Goal: Information Seeking & Learning: Learn about a topic

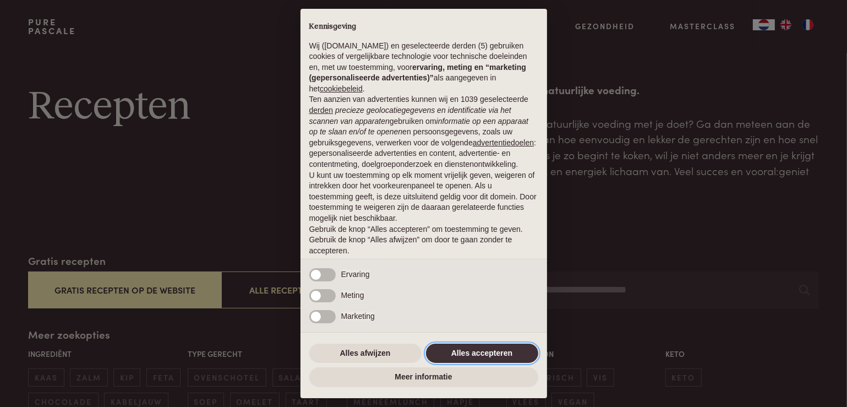
click at [519, 360] on button "Alles accepteren" at bounding box center [482, 354] width 112 height 20
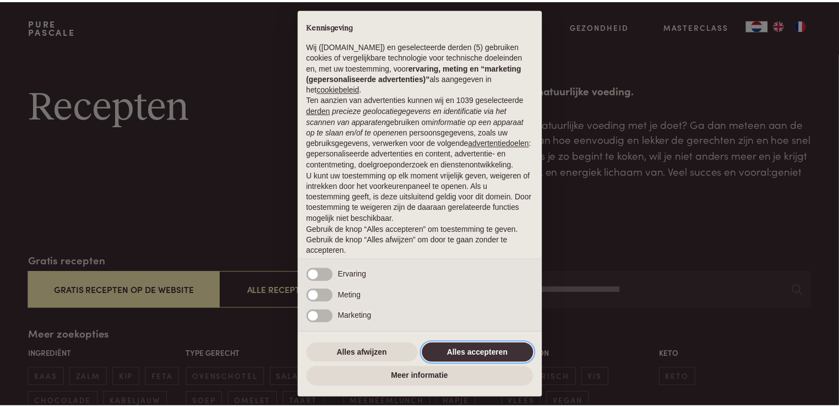
scroll to position [35, 0]
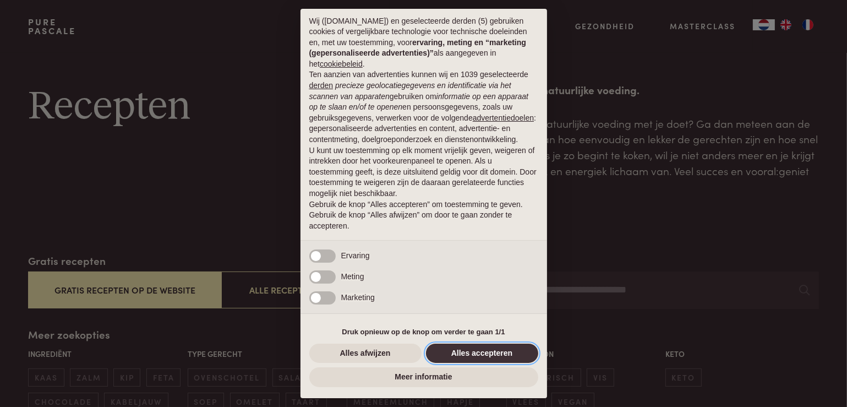
click at [496, 356] on button "Alles accepteren" at bounding box center [482, 354] width 112 height 20
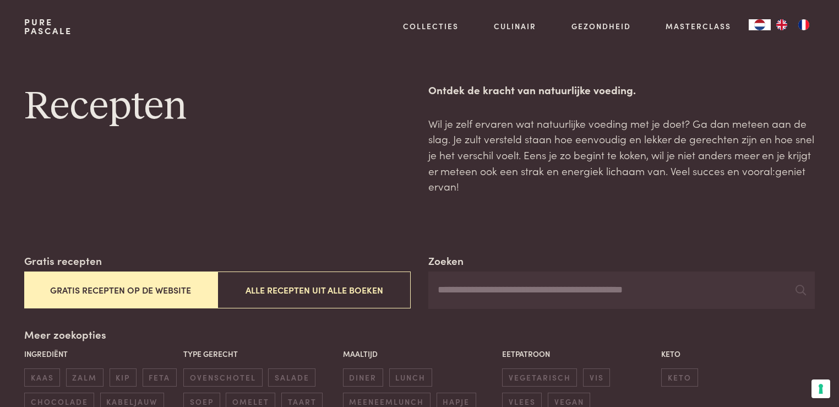
click at [165, 286] on button "Gratis recepten op de website" at bounding box center [120, 289] width 193 height 37
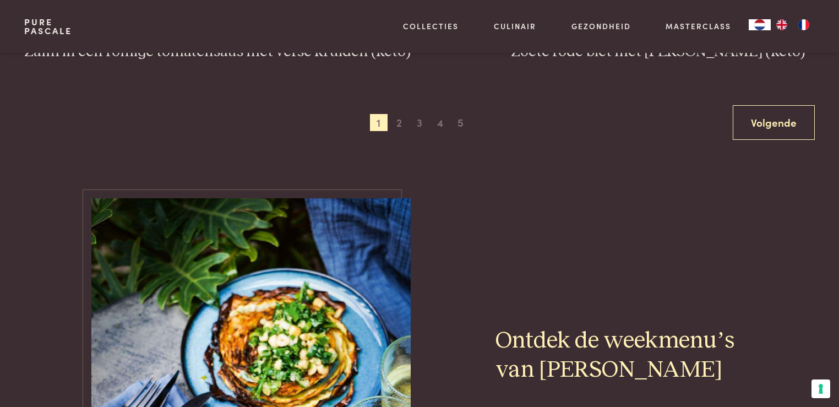
scroll to position [2290, 0]
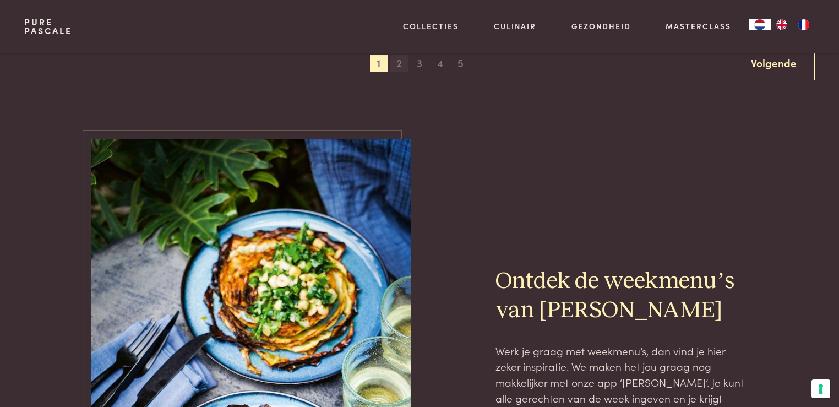
click at [401, 66] on span "2" at bounding box center [399, 64] width 18 height 18
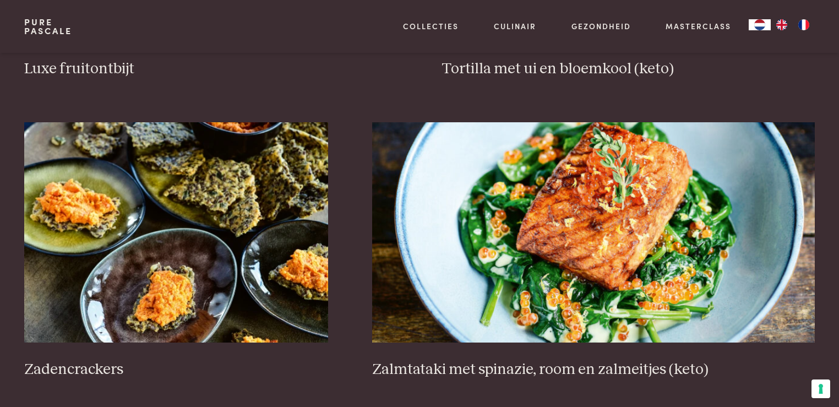
scroll to position [1629, 0]
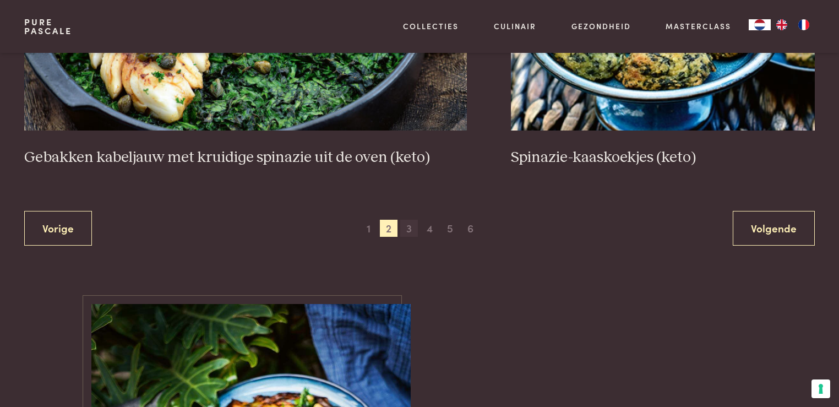
click at [410, 228] on span "3" at bounding box center [409, 229] width 18 height 18
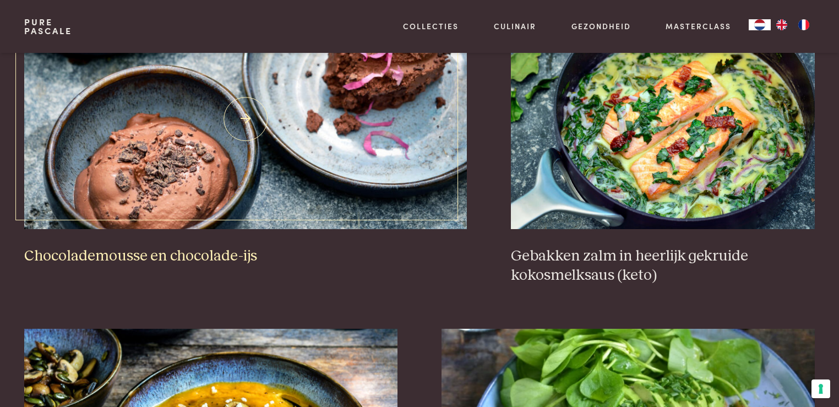
scroll to position [1134, 0]
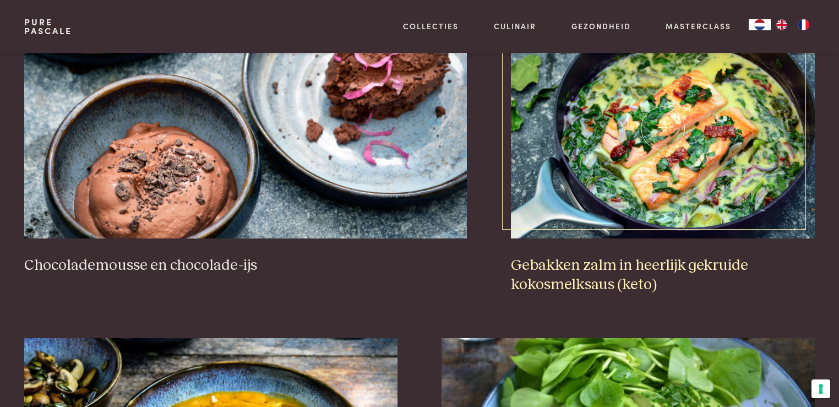
click at [628, 223] on img at bounding box center [663, 128] width 304 height 220
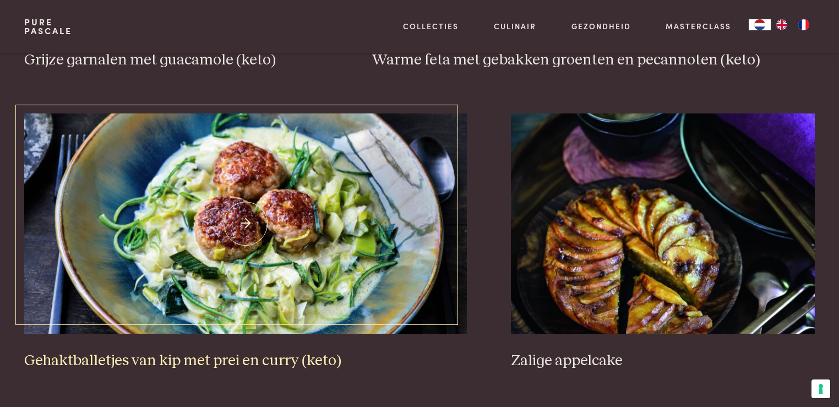
scroll to position [2180, 0]
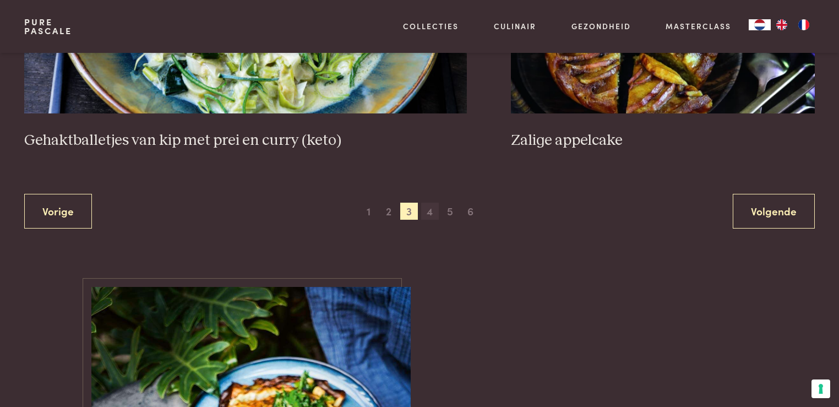
click at [438, 208] on span "4" at bounding box center [430, 212] width 18 height 18
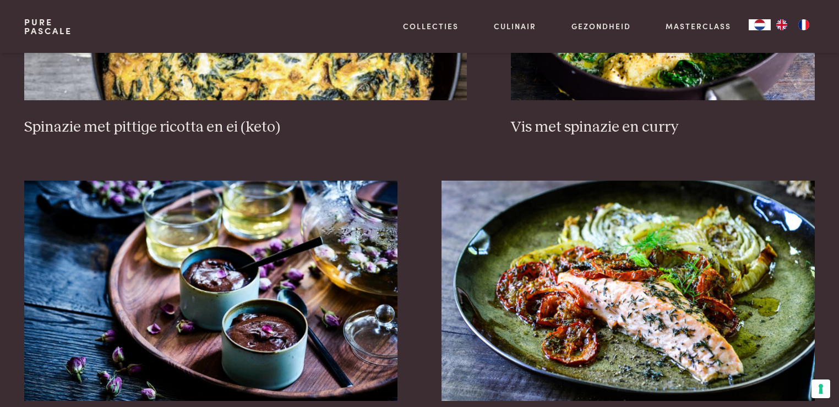
scroll to position [1299, 0]
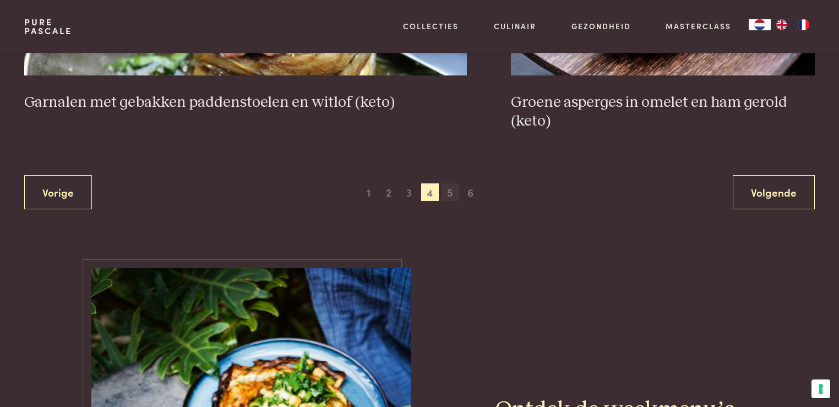
click at [451, 191] on span "5" at bounding box center [451, 192] width 18 height 18
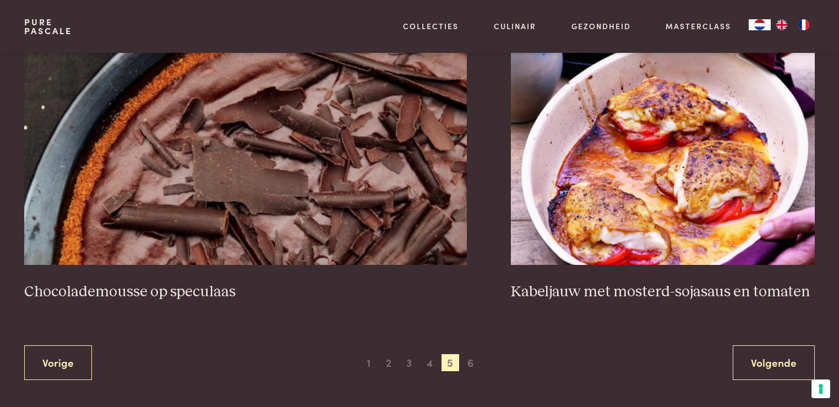
scroll to position [2015, 0]
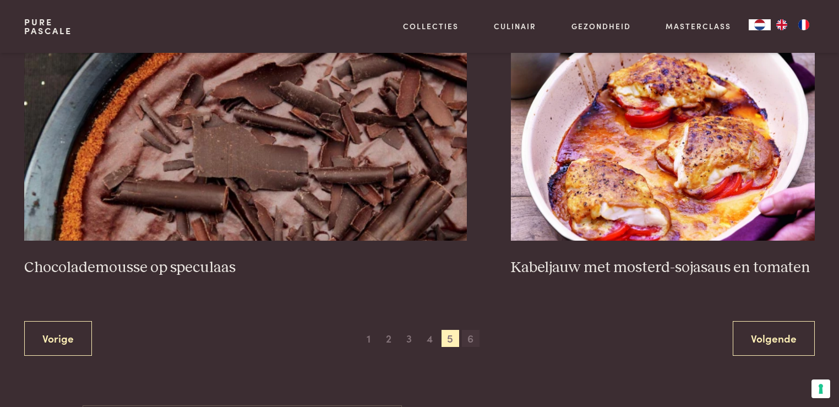
click at [473, 334] on span "6" at bounding box center [471, 339] width 18 height 18
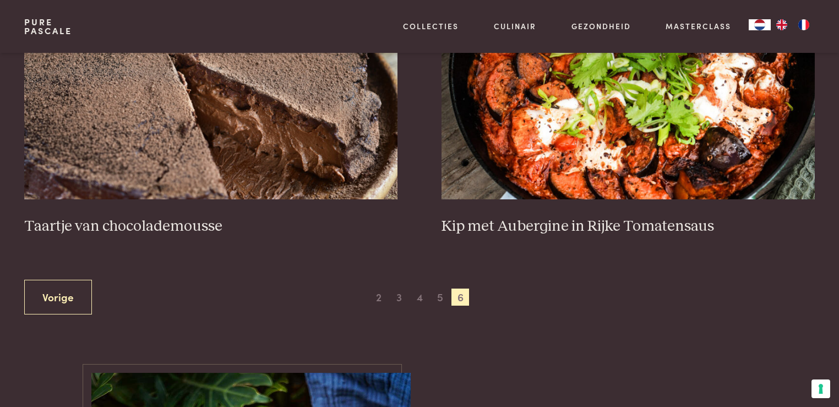
scroll to position [638, 0]
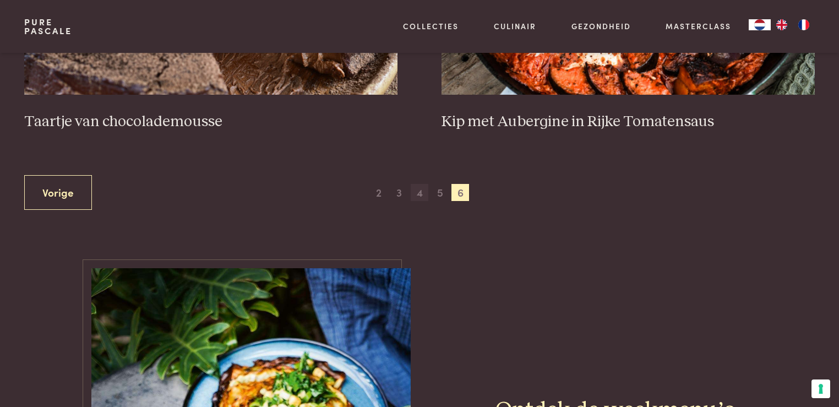
click at [415, 192] on span "4" at bounding box center [420, 193] width 18 height 18
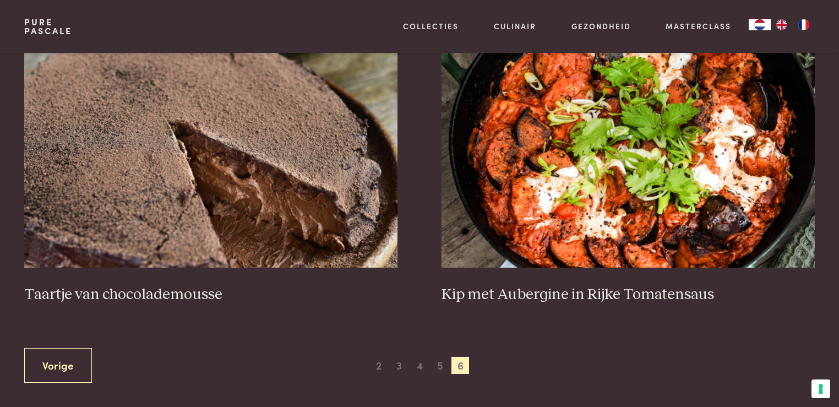
scroll to position [473, 0]
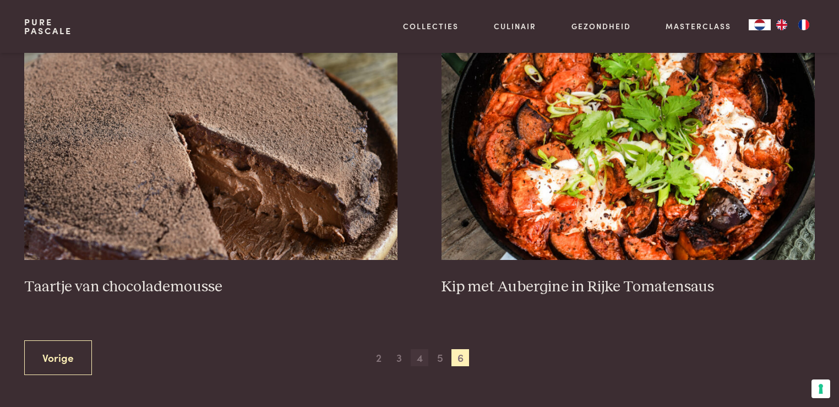
click at [416, 359] on span "4" at bounding box center [420, 358] width 18 height 18
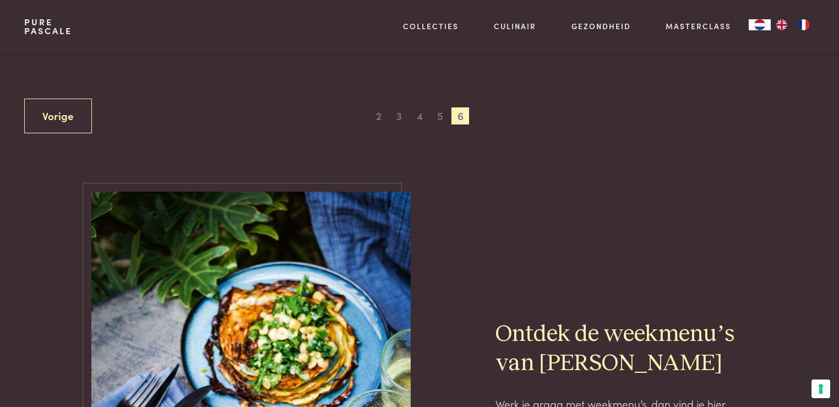
scroll to position [716, 0]
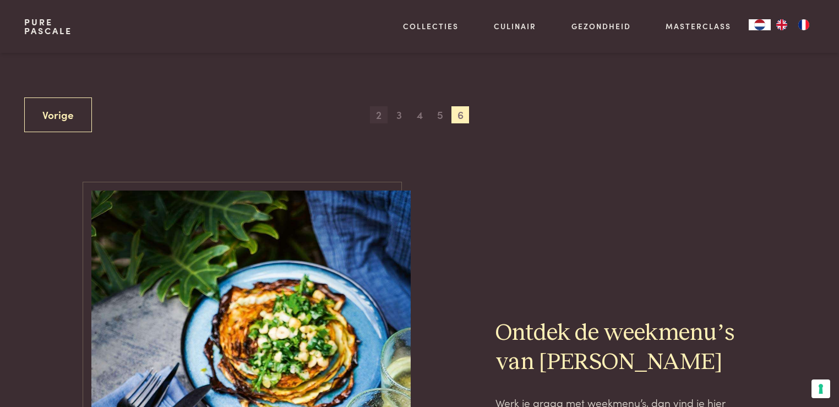
click at [377, 115] on span "2" at bounding box center [379, 115] width 18 height 18
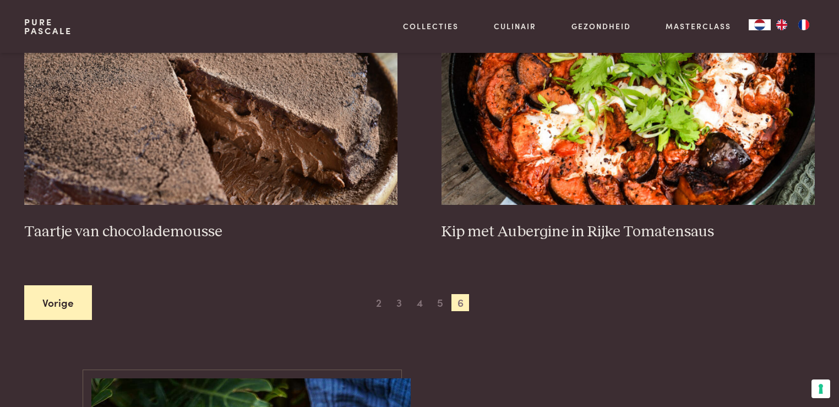
click at [69, 300] on link "Vorige" at bounding box center [58, 302] width 68 height 35
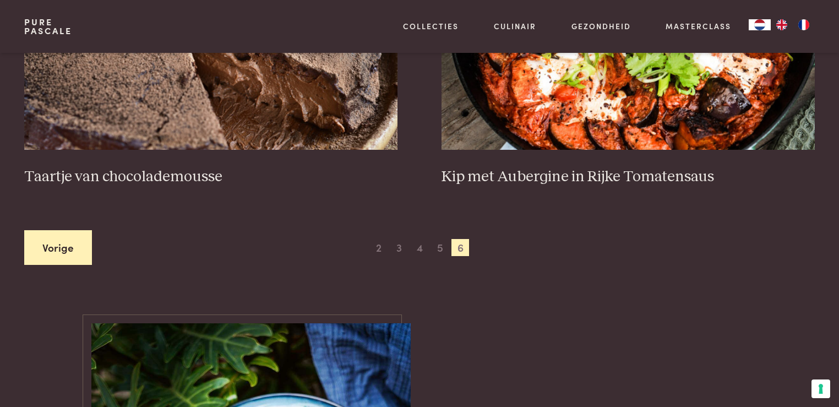
click at [59, 254] on link "Vorige" at bounding box center [58, 247] width 68 height 35
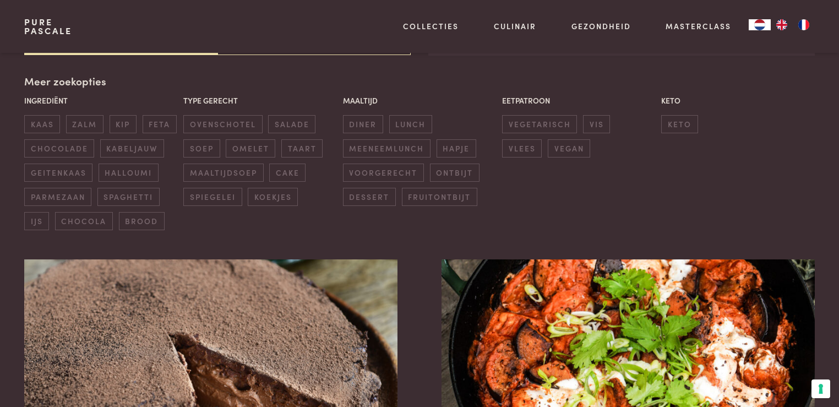
scroll to position [253, 0]
click at [90, 122] on span "zalm" at bounding box center [84, 125] width 37 height 18
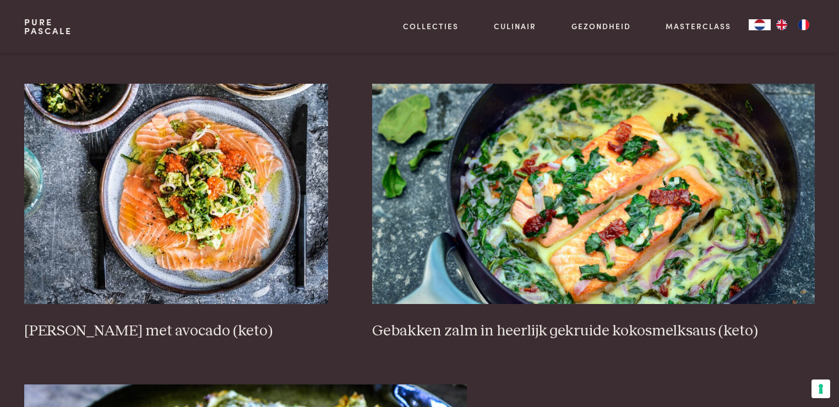
scroll to position [803, 0]
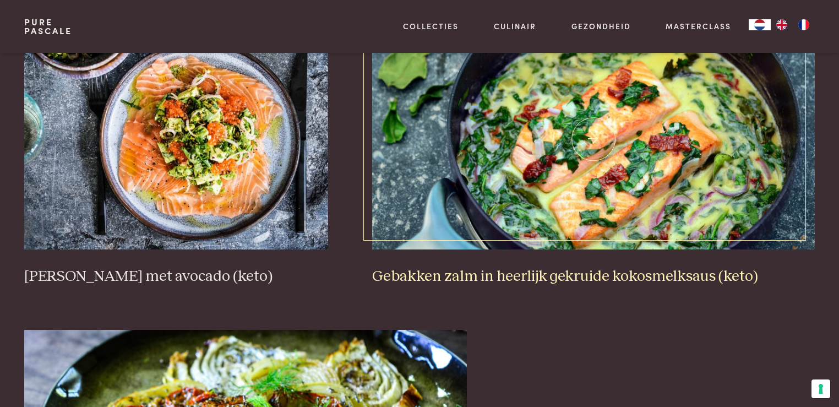
click at [556, 157] on img at bounding box center [593, 139] width 443 height 220
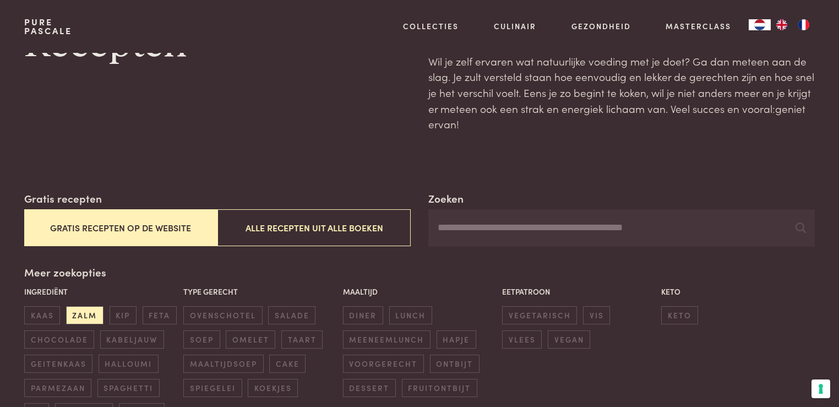
scroll to position [110, 0]
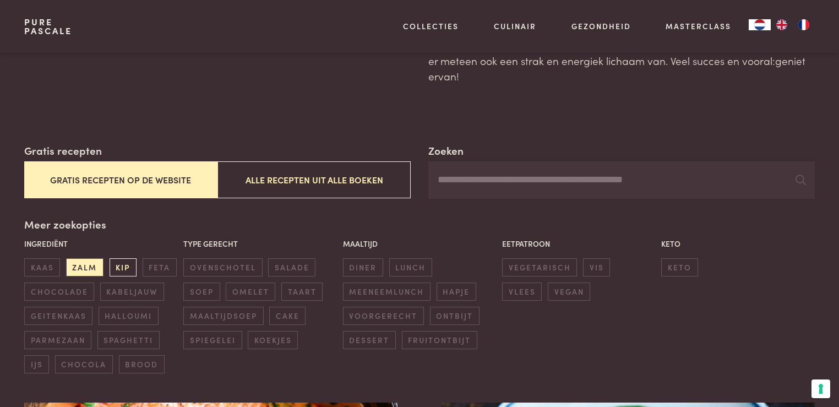
click at [118, 266] on span "kip" at bounding box center [123, 267] width 27 height 18
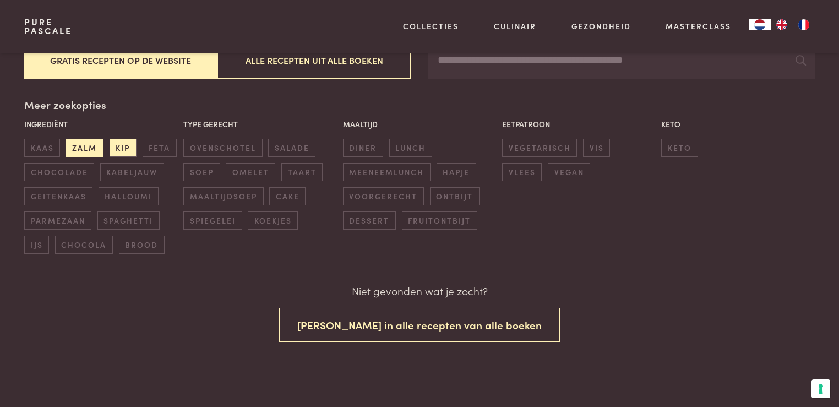
click at [74, 143] on span "zalm" at bounding box center [84, 148] width 37 height 18
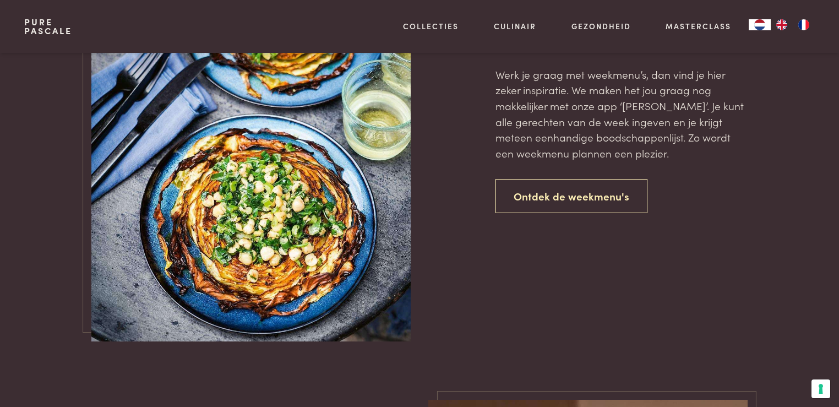
scroll to position [1354, 0]
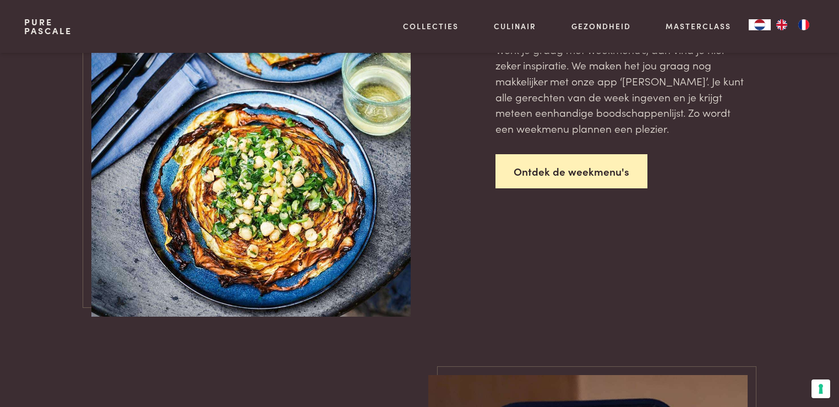
click at [535, 162] on link "Ontdek de weekmenu's" at bounding box center [572, 171] width 152 height 35
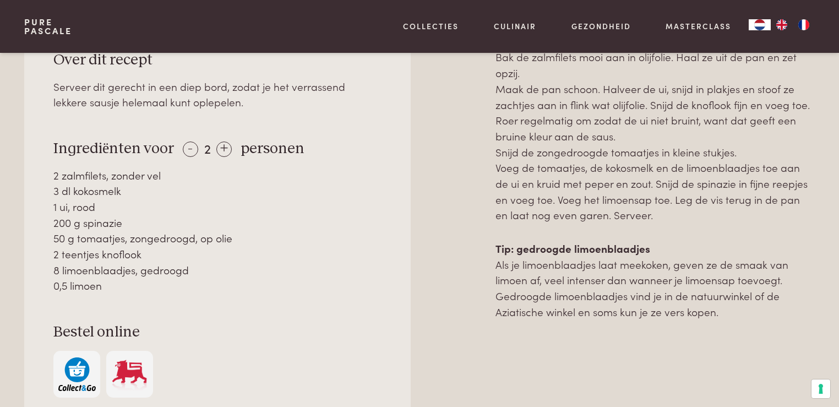
scroll to position [496, 0]
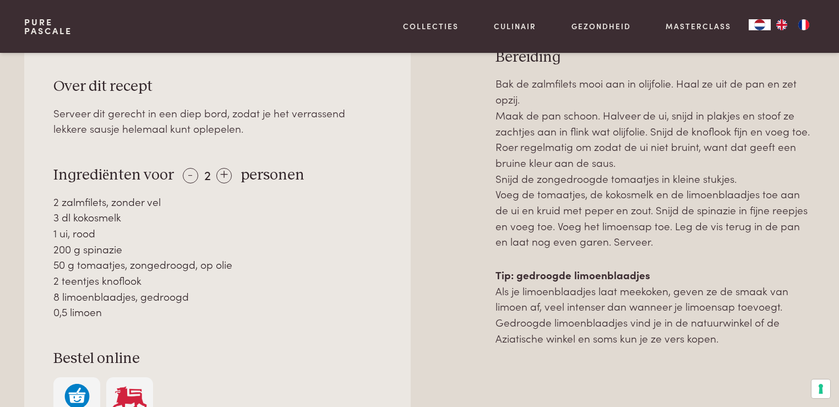
click at [493, 80] on div "Over dit recept Serveer dit gerecht in een diep bord, zodat je het verrassend l…" at bounding box center [419, 287] width 791 height 479
drag, startPoint x: 498, startPoint y: 84, endPoint x: 741, endPoint y: 331, distance: 346.5
click at [741, 331] on div "Bak de zalmfilets mooi aan in olijfolie. Haal ze uit de pan en zet opzij. Maak …" at bounding box center [655, 210] width 319 height 270
copy div "Bak de zalmfilets mooi aan in olijfolie. Haal ze uit de pan en zet opzij. Maak …"
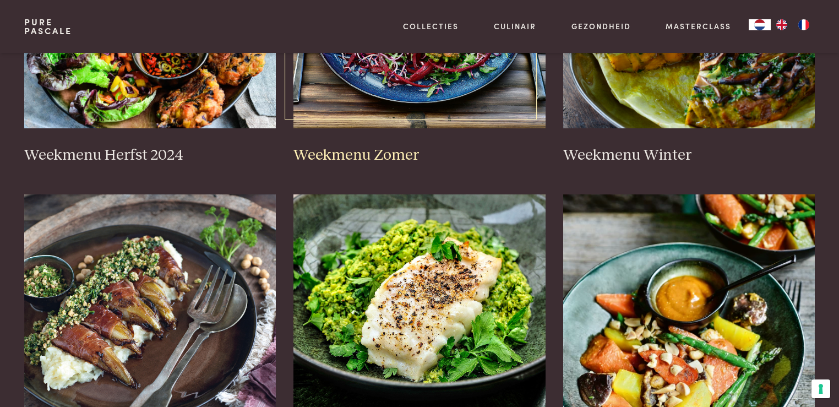
scroll to position [385, 0]
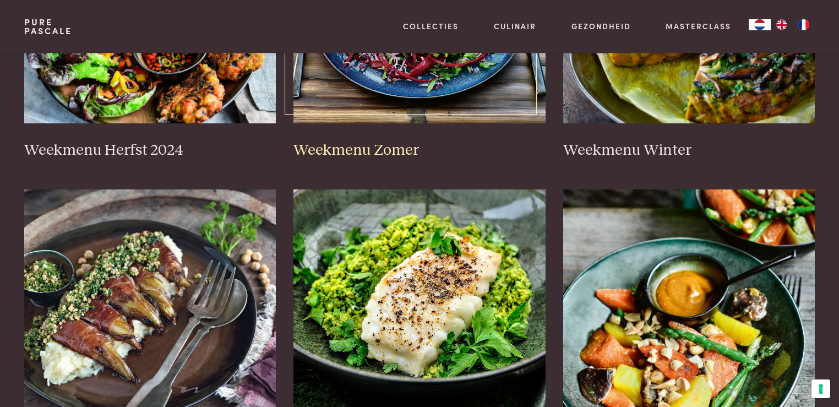
click at [443, 115] on img at bounding box center [419, 13] width 252 height 220
click at [178, 89] on img at bounding box center [150, 13] width 252 height 220
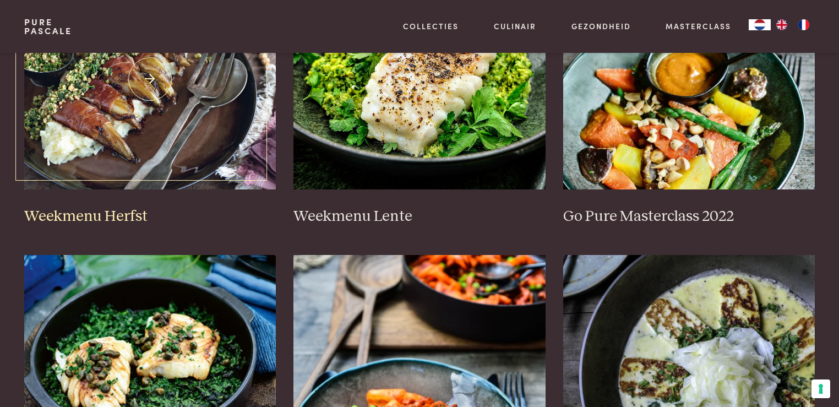
scroll to position [496, 0]
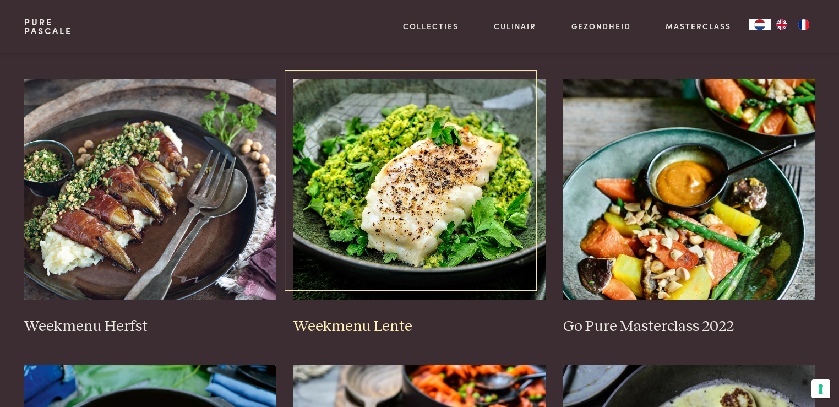
click at [416, 197] on img at bounding box center [419, 189] width 252 height 220
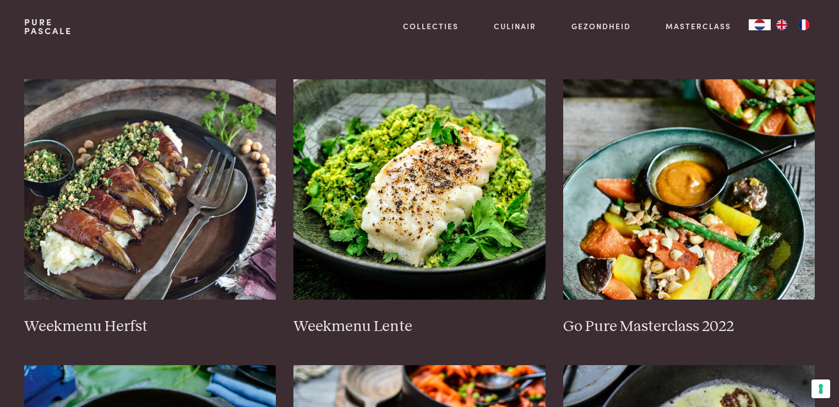
scroll to position [0, 0]
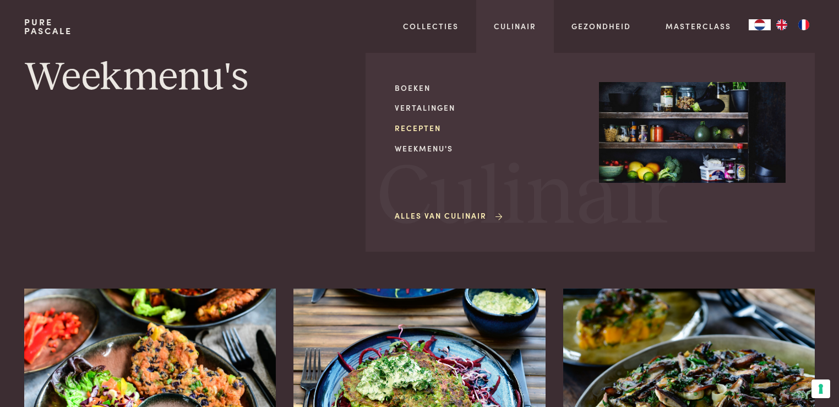
click at [427, 124] on link "Recepten" at bounding box center [488, 128] width 187 height 12
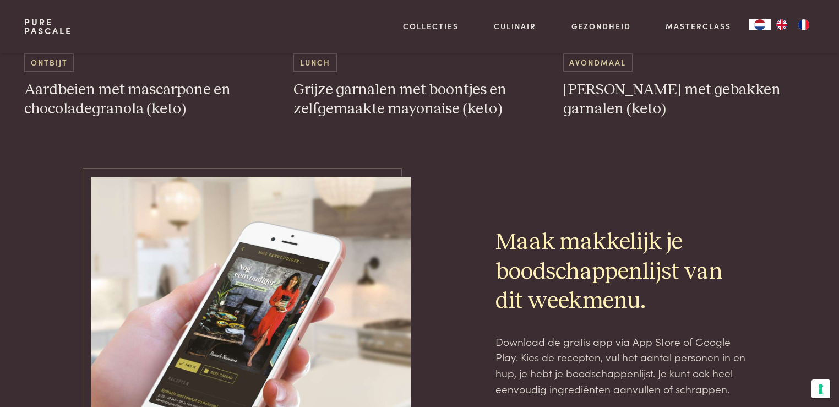
scroll to position [3579, 0]
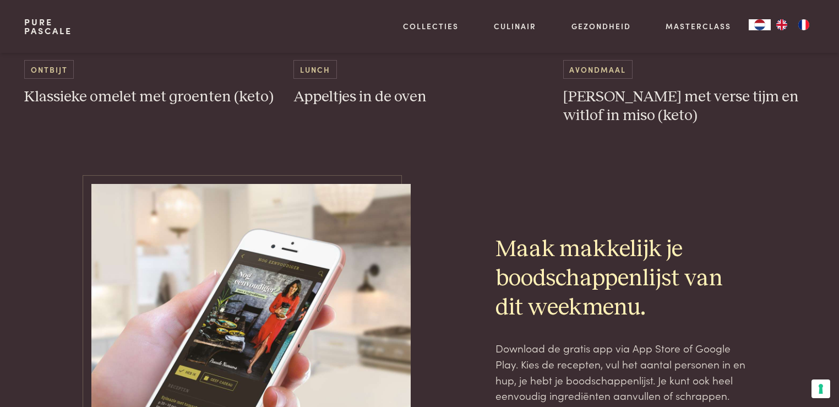
scroll to position [3414, 0]
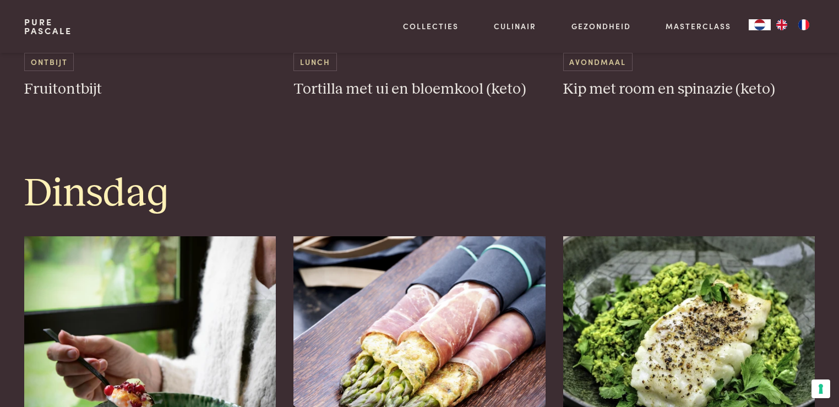
scroll to position [826, 0]
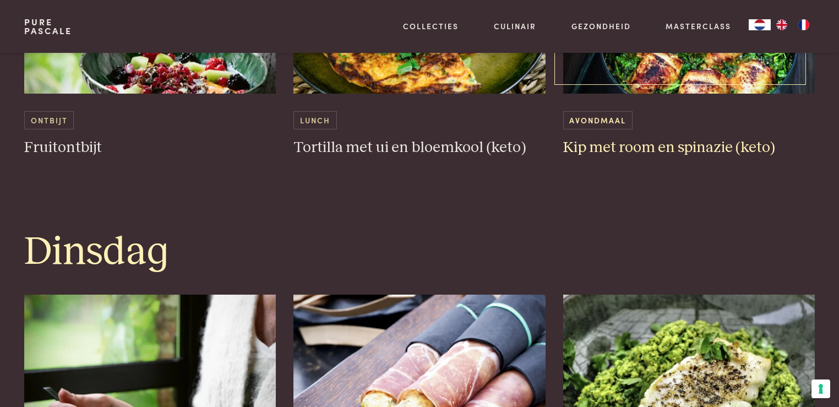
click at [679, 145] on h3 "Kip met room en spinazie (keto)" at bounding box center [689, 147] width 252 height 19
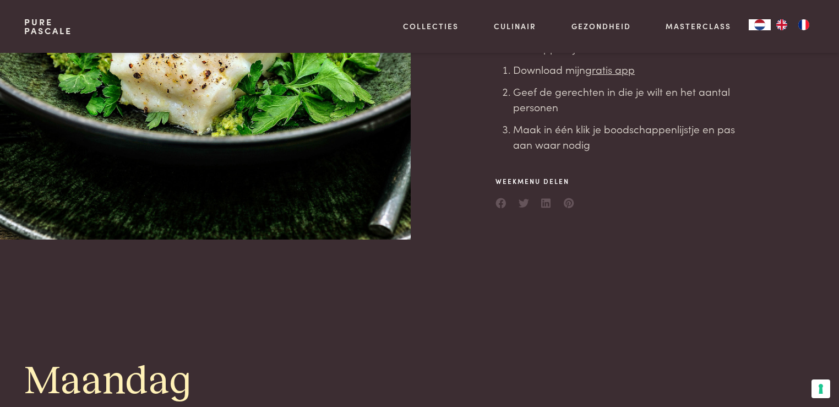
scroll to position [0, 0]
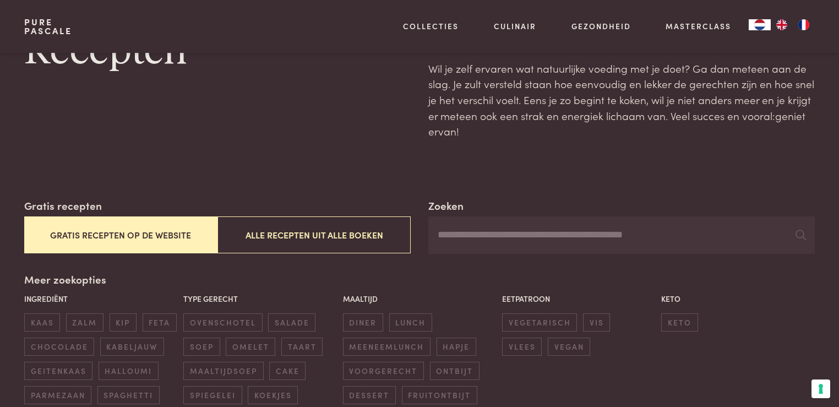
click at [108, 243] on button "Gratis recepten op de website" at bounding box center [120, 234] width 193 height 37
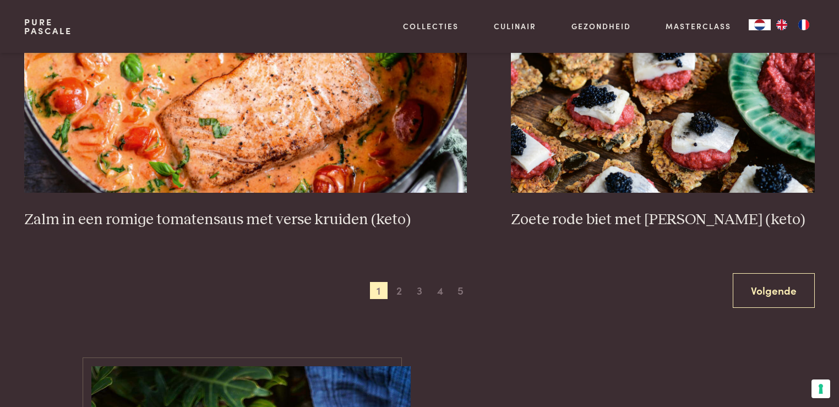
scroll to position [2125, 0]
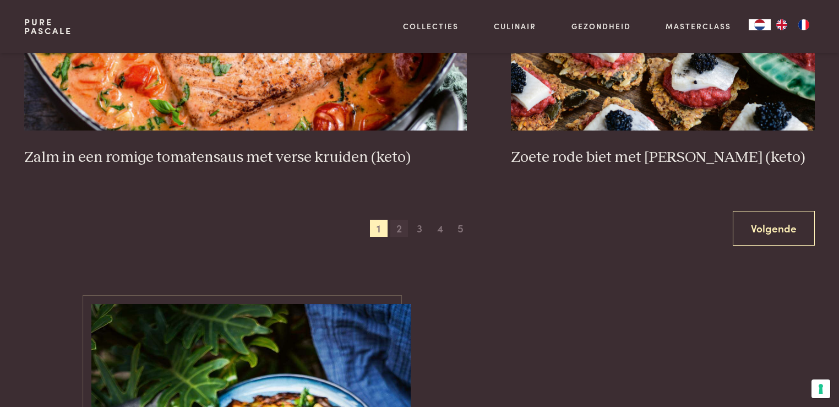
click at [404, 227] on span "2" at bounding box center [399, 229] width 18 height 18
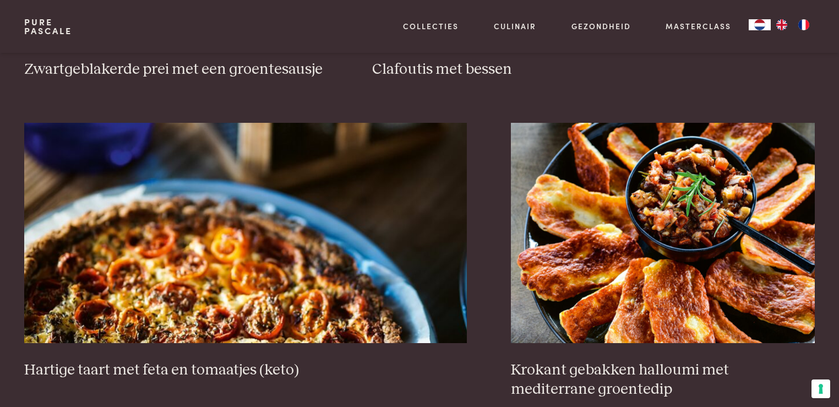
scroll to position [1024, 0]
